Goal: Information Seeking & Learning: Learn about a topic

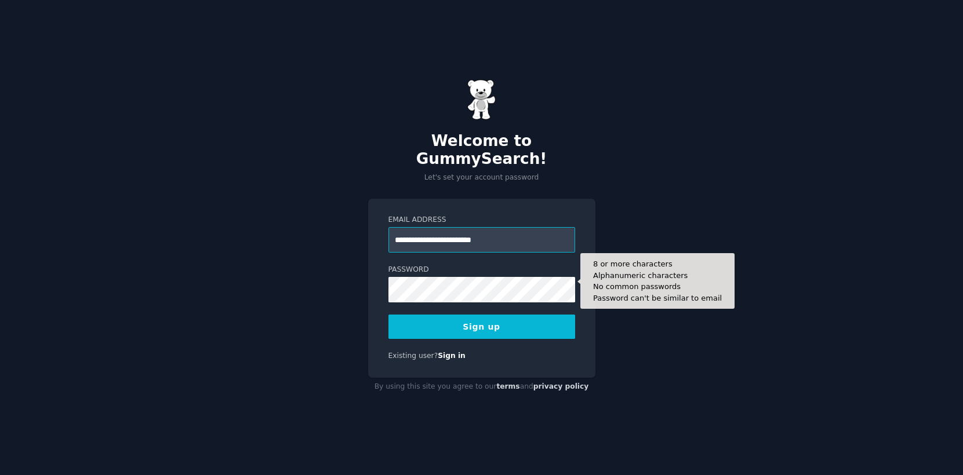
type input "**********"
click at [481, 318] on button "Sign up" at bounding box center [481, 327] width 187 height 24
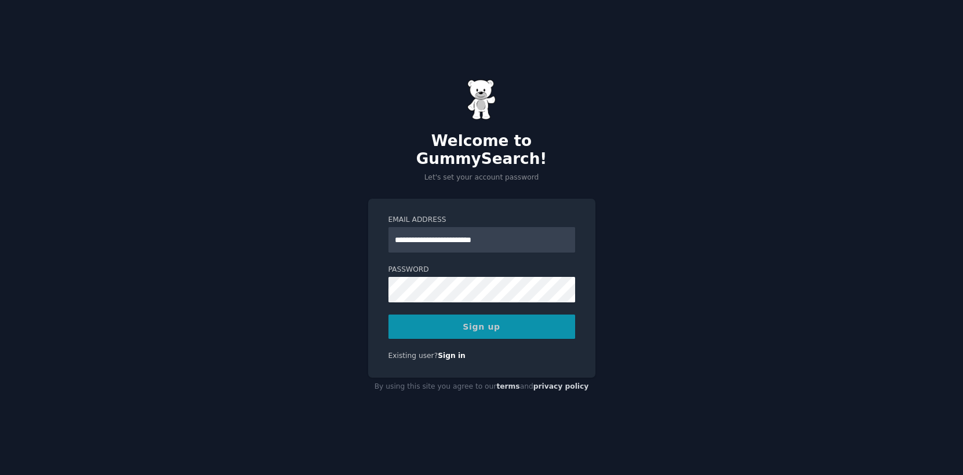
click at [619, 378] on div "**********" at bounding box center [481, 237] width 963 height 475
click at [488, 315] on div "Sign up" at bounding box center [481, 327] width 187 height 24
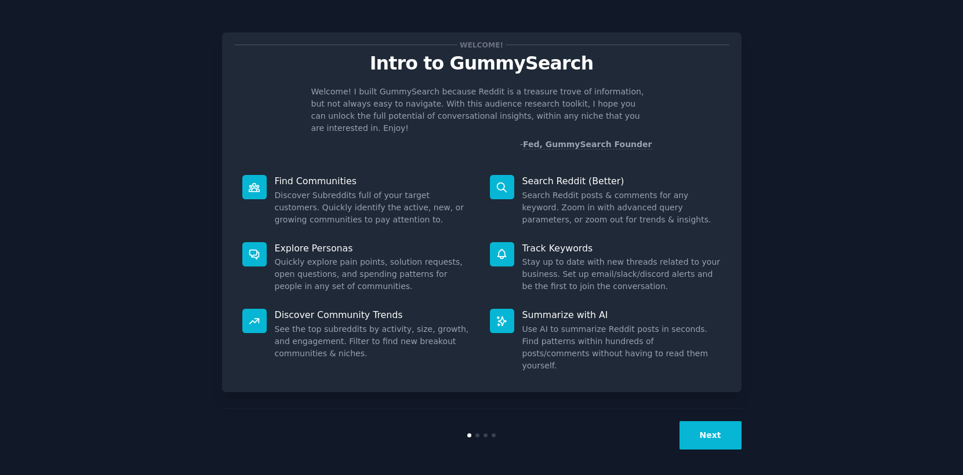
click at [749, 123] on div "Welcome! Intro to GummySearch Welcome! I built GummySearch because Reddit is a …" at bounding box center [481, 239] width 930 height 446
click at [693, 432] on button "Next" at bounding box center [710, 435] width 62 height 28
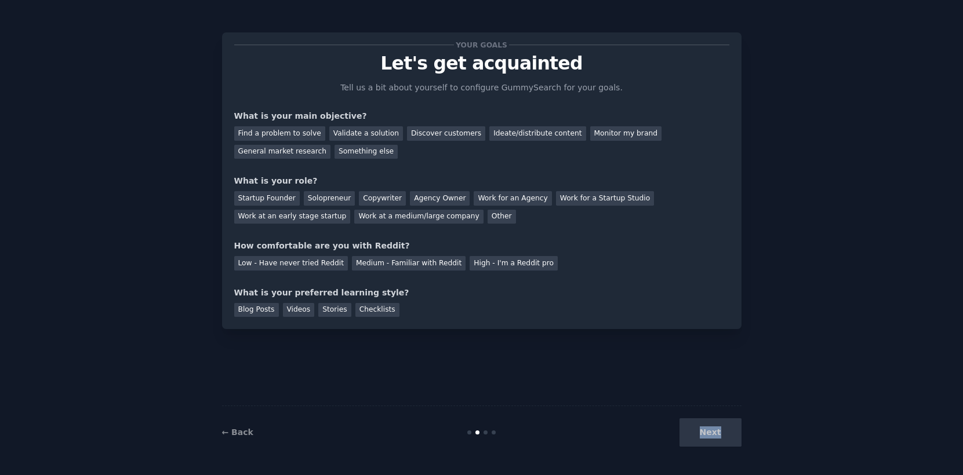
click at [693, 432] on div "Next" at bounding box center [654, 432] width 173 height 28
click at [701, 436] on div "Next" at bounding box center [654, 432] width 173 height 28
click at [710, 436] on div "Next" at bounding box center [654, 432] width 173 height 28
click at [694, 223] on div "Your goals Let's get acquainted Tell us a bit about yourself to configure Gummy…" at bounding box center [481, 181] width 495 height 272
click at [293, 136] on div "Find a problem to solve" at bounding box center [279, 133] width 91 height 14
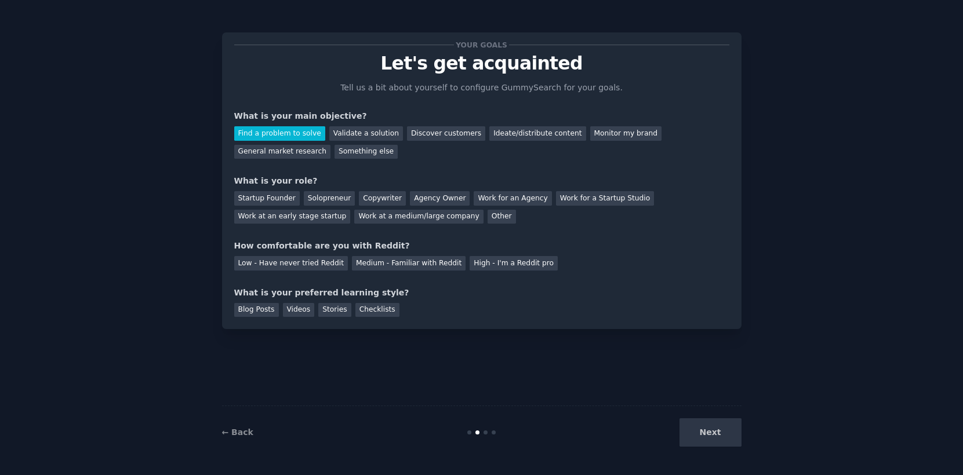
click at [267, 206] on div "Startup Founder Solopreneur Copywriter Agency Owner Work for an Agency Work for…" at bounding box center [481, 205] width 495 height 37
click at [269, 199] on div "Startup Founder" at bounding box center [266, 198] width 65 height 14
click at [390, 263] on div "Medium - Familiar with Reddit" at bounding box center [409, 263] width 114 height 14
click at [709, 440] on div "Next" at bounding box center [654, 432] width 173 height 28
click at [709, 435] on div "Next" at bounding box center [654, 432] width 173 height 28
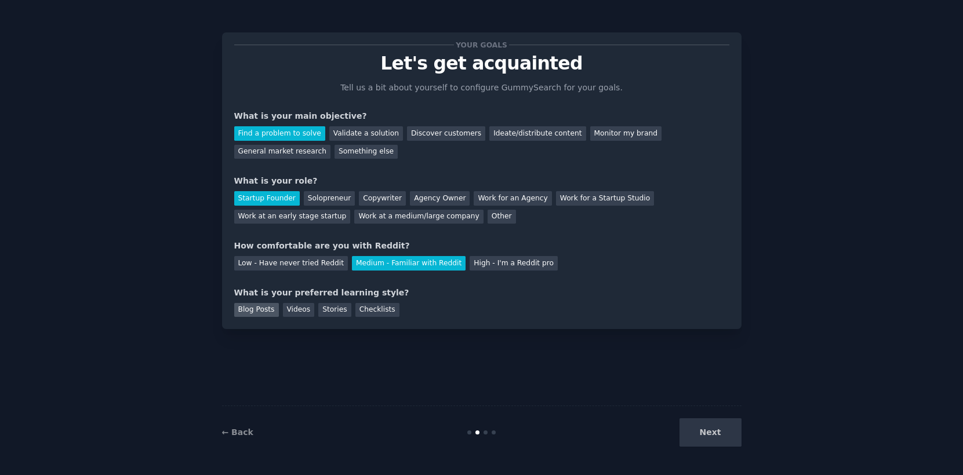
click at [260, 311] on div "Blog Posts" at bounding box center [256, 310] width 45 height 14
click at [263, 306] on div "Blog Posts" at bounding box center [256, 310] width 45 height 14
click at [298, 308] on div "Videos" at bounding box center [299, 310] width 32 height 14
click at [713, 427] on button "Next" at bounding box center [710, 432] width 62 height 28
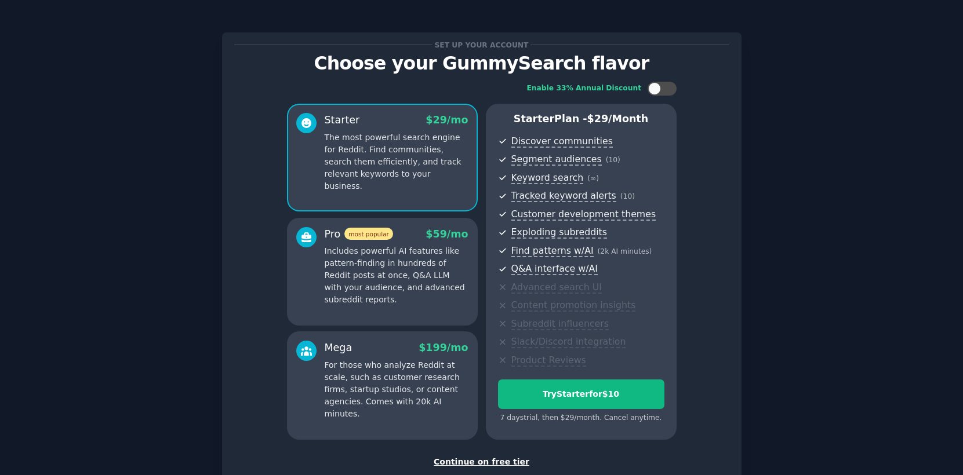
click at [479, 457] on div "Continue on free tier" at bounding box center [481, 462] width 495 height 12
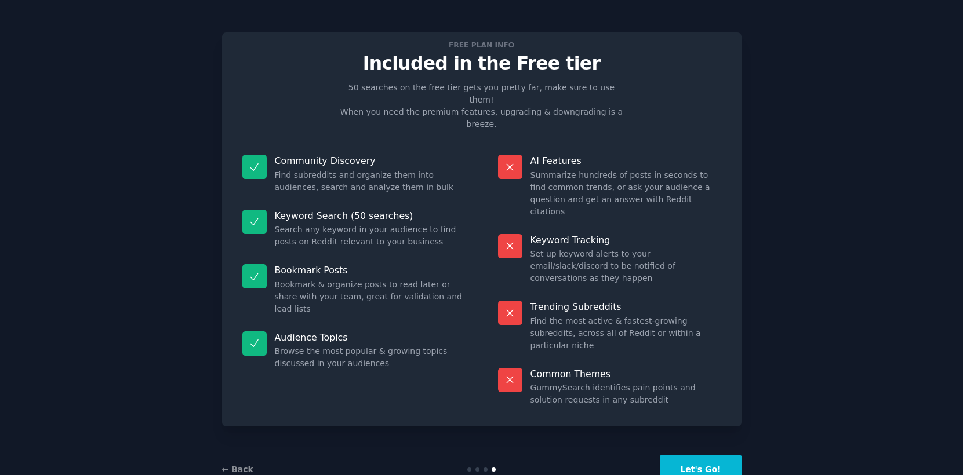
click at [704, 455] on button "Let's Go!" at bounding box center [699, 469] width 81 height 28
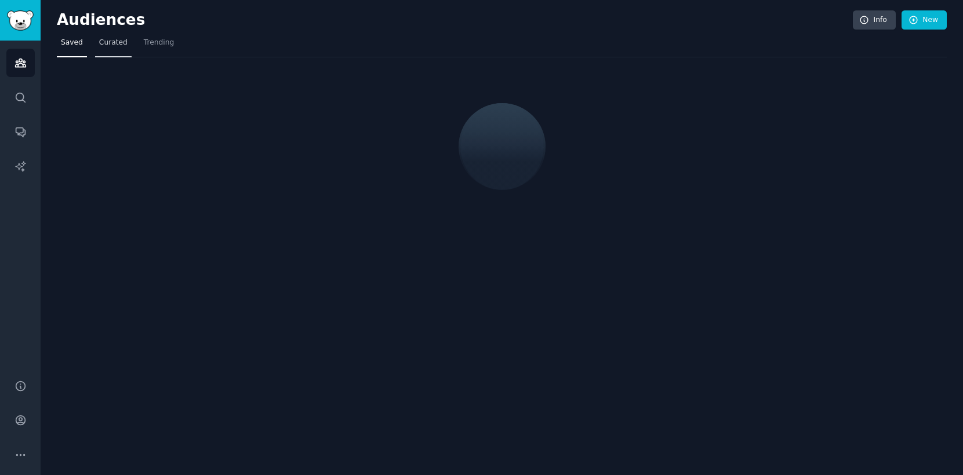
click at [107, 45] on span "Curated" at bounding box center [113, 43] width 28 height 10
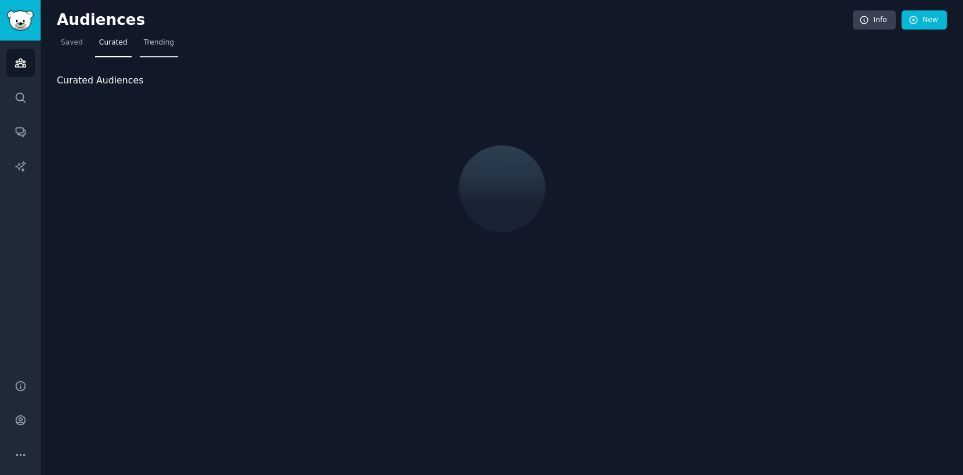
click at [166, 52] on link "Trending" at bounding box center [159, 46] width 38 height 24
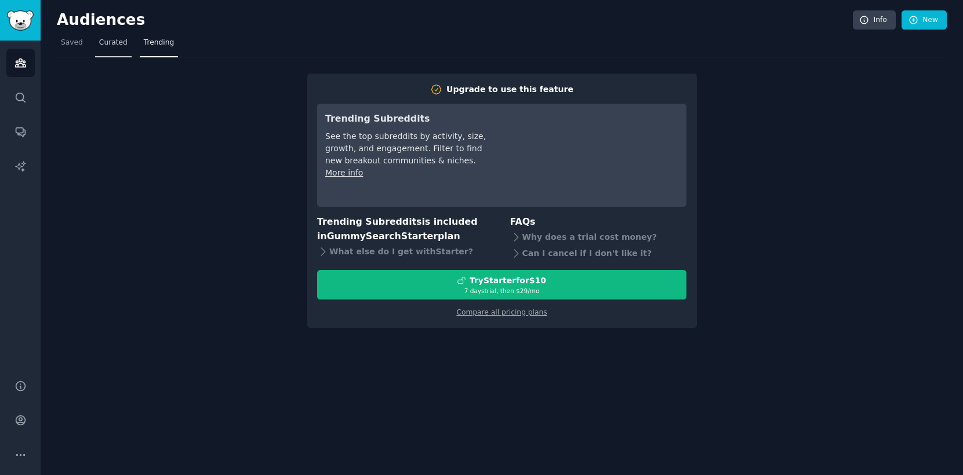
click at [108, 40] on span "Curated" at bounding box center [113, 43] width 28 height 10
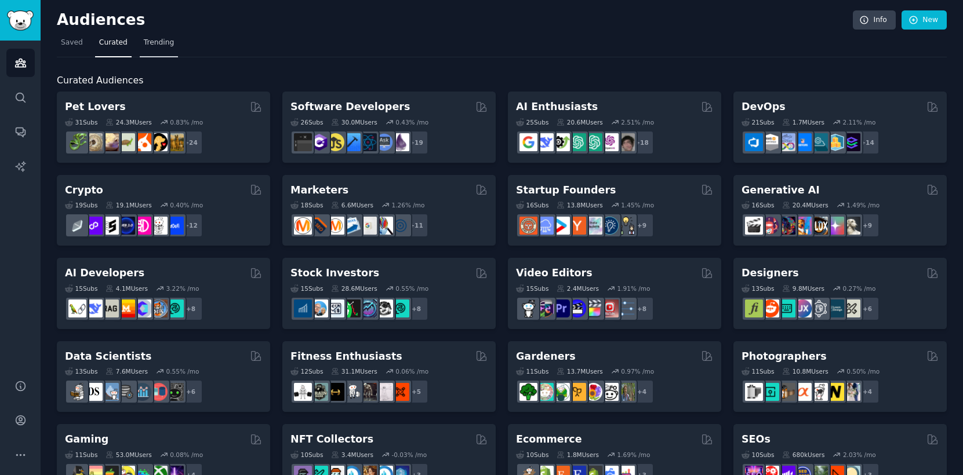
click at [163, 50] on link "Trending" at bounding box center [159, 46] width 38 height 24
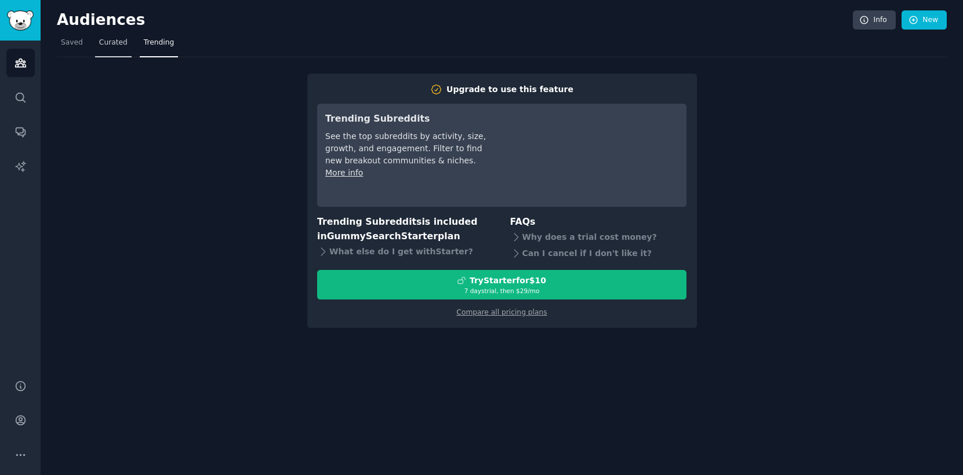
click at [111, 43] on span "Curated" at bounding box center [113, 43] width 28 height 10
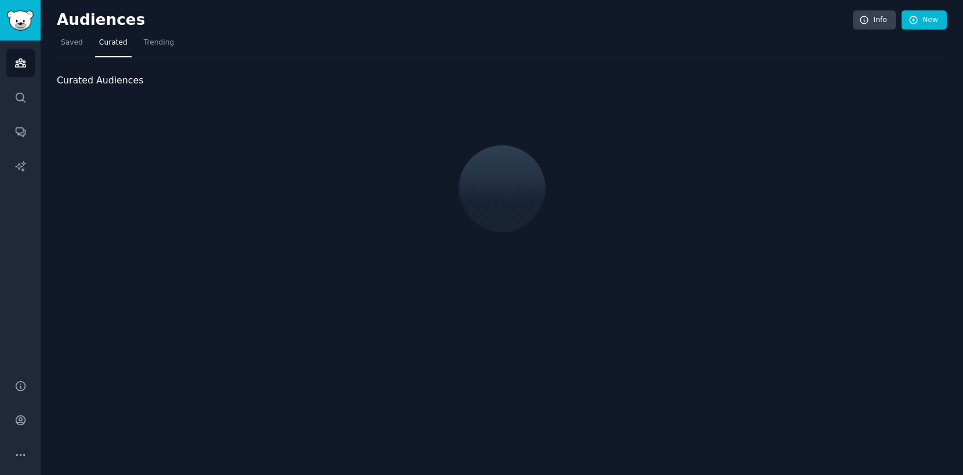
click at [87, 39] on nav "Saved Curated Trending" at bounding box center [502, 46] width 890 height 24
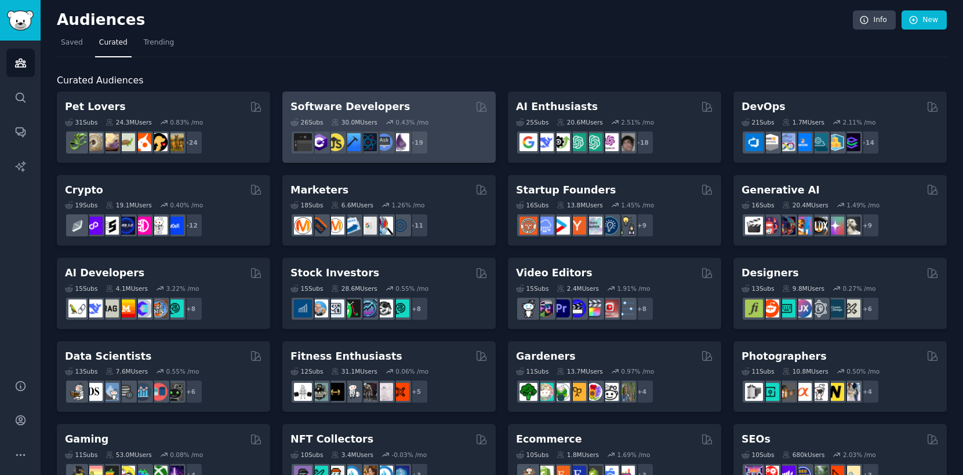
click at [440, 136] on div "+ 19" at bounding box center [388, 142] width 197 height 24
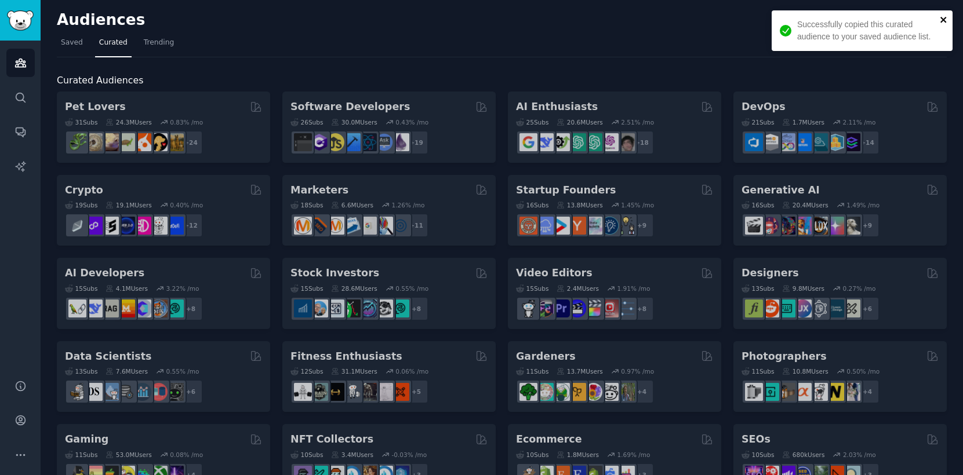
click at [942, 21] on icon "close" at bounding box center [943, 20] width 6 height 6
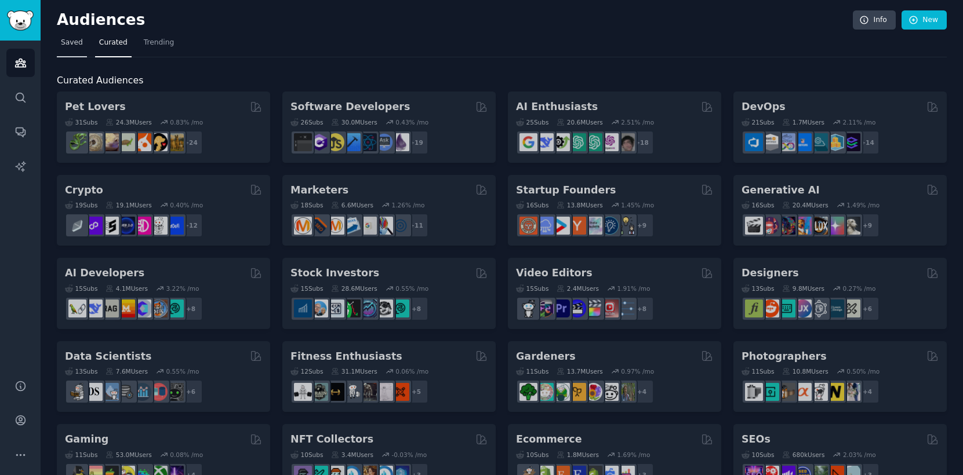
click at [71, 52] on link "Saved" at bounding box center [72, 46] width 30 height 24
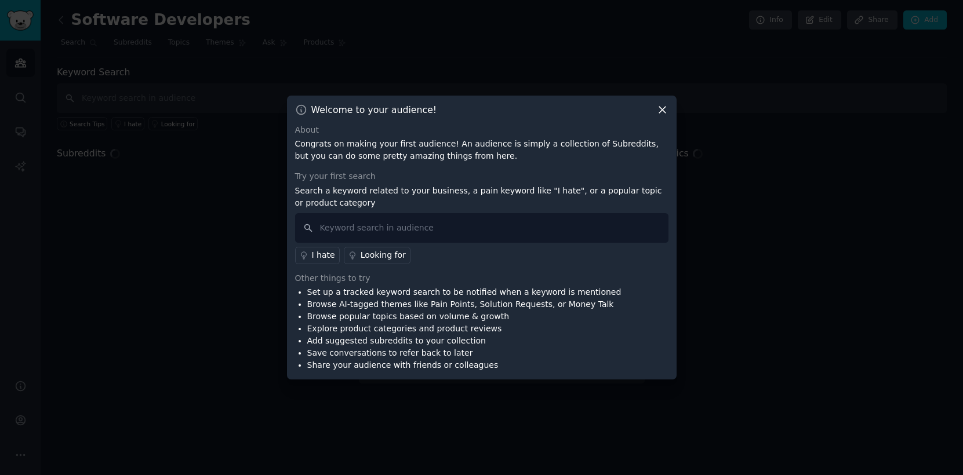
click at [659, 115] on icon at bounding box center [662, 110] width 12 height 12
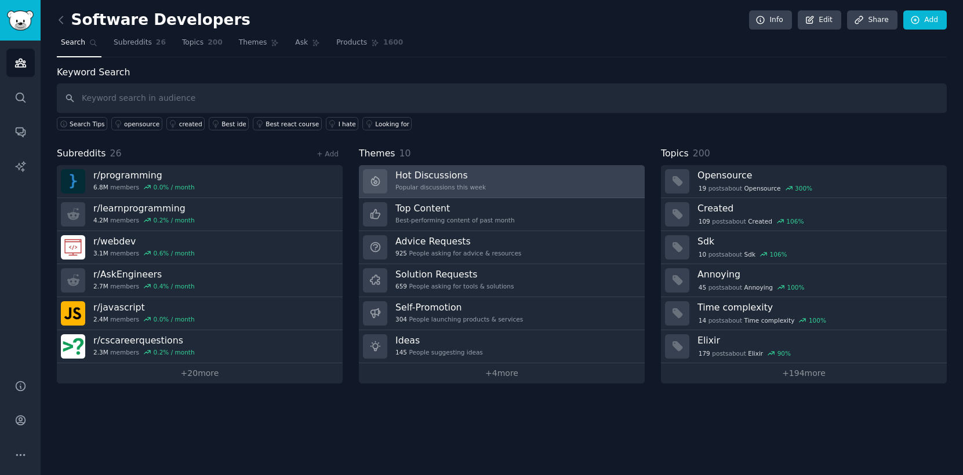
click at [484, 190] on link "Hot Discussions Popular discussions this week" at bounding box center [502, 181] width 286 height 33
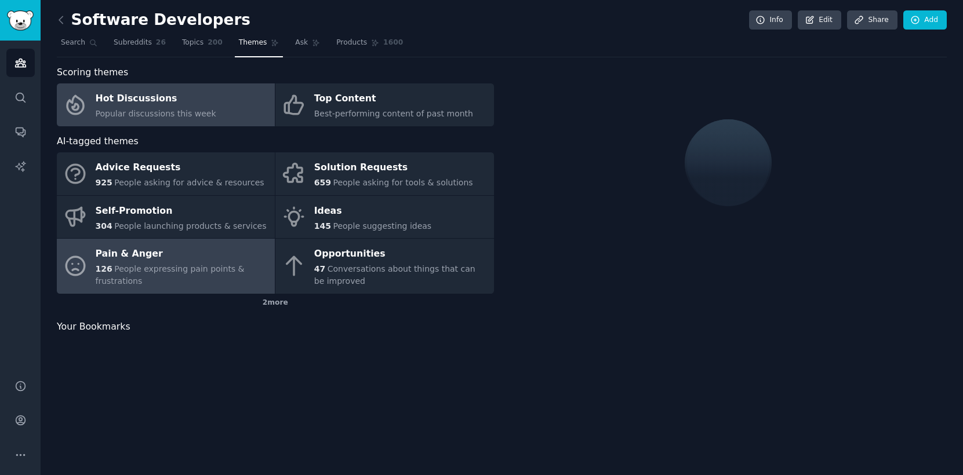
click at [161, 265] on span "People expressing pain points & frustrations" at bounding box center [170, 274] width 149 height 21
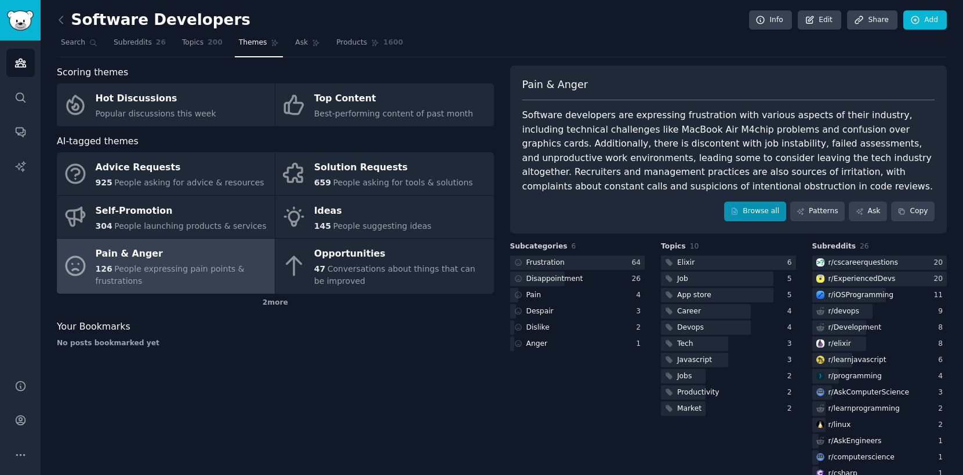
click at [749, 204] on link "Browse all" at bounding box center [755, 212] width 62 height 20
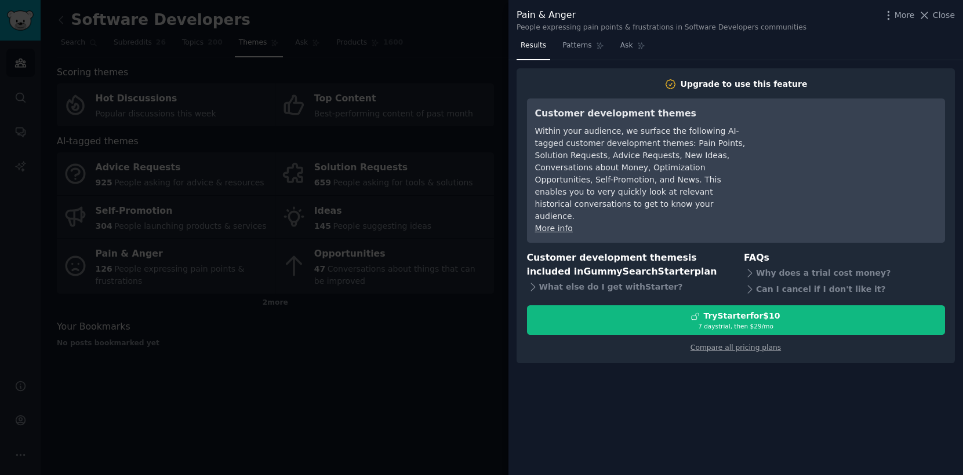
click at [473, 89] on div at bounding box center [481, 237] width 963 height 475
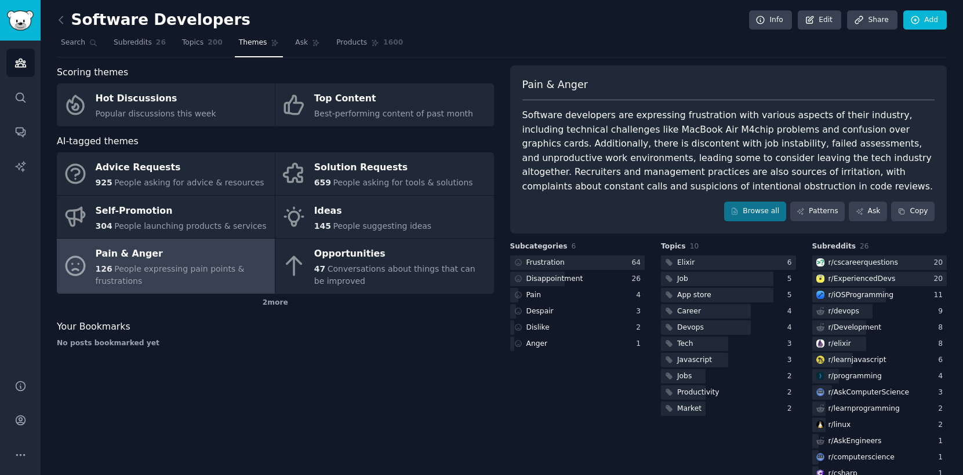
click at [874, 0] on div "Software Developers Info Edit Share Add Search Subreddits 26 Topics 200 Themes …" at bounding box center [502, 282] width 922 height 564
